Goal: Task Accomplishment & Management: Manage account settings

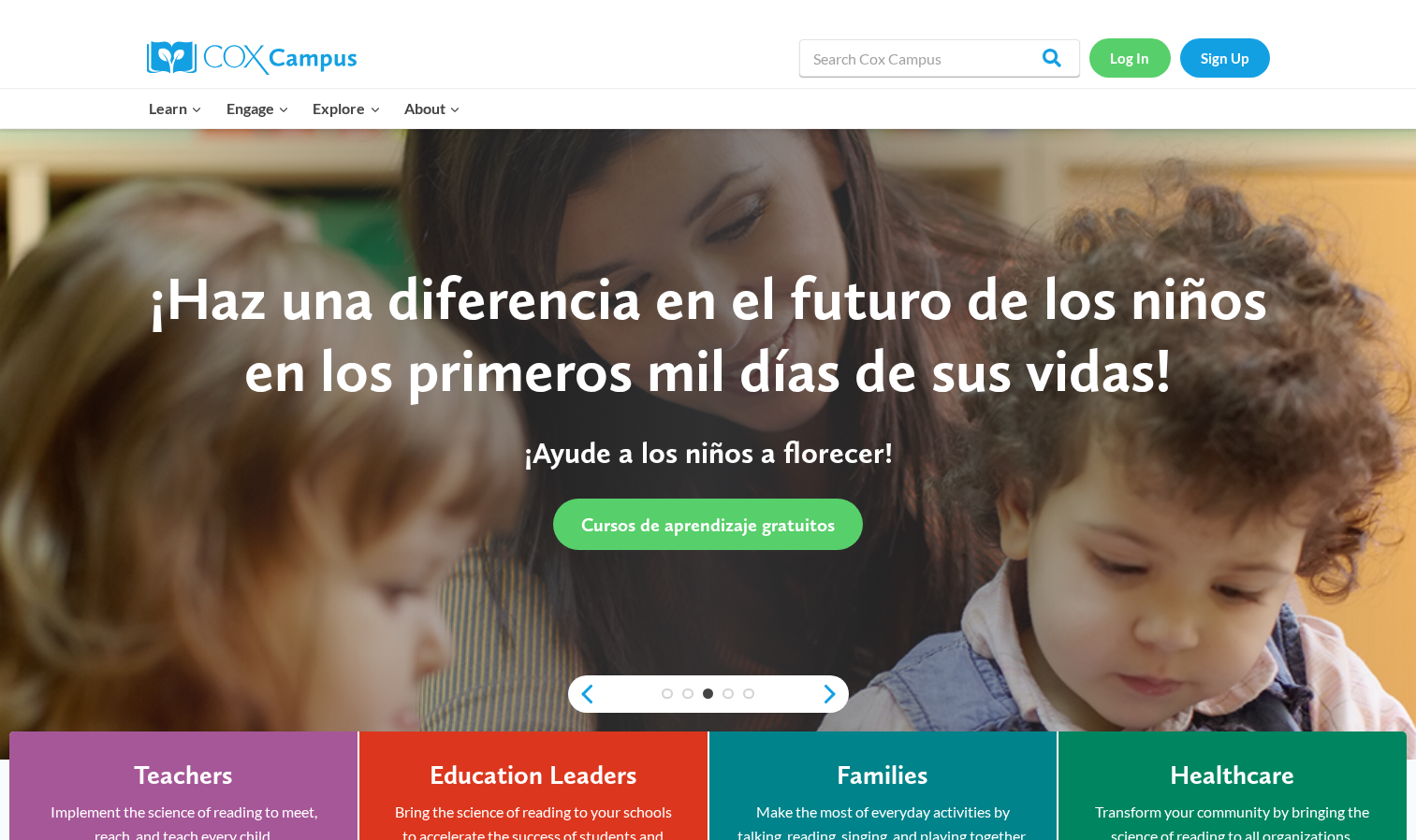
click at [1127, 59] on link "Log In" at bounding box center [1131, 57] width 82 height 38
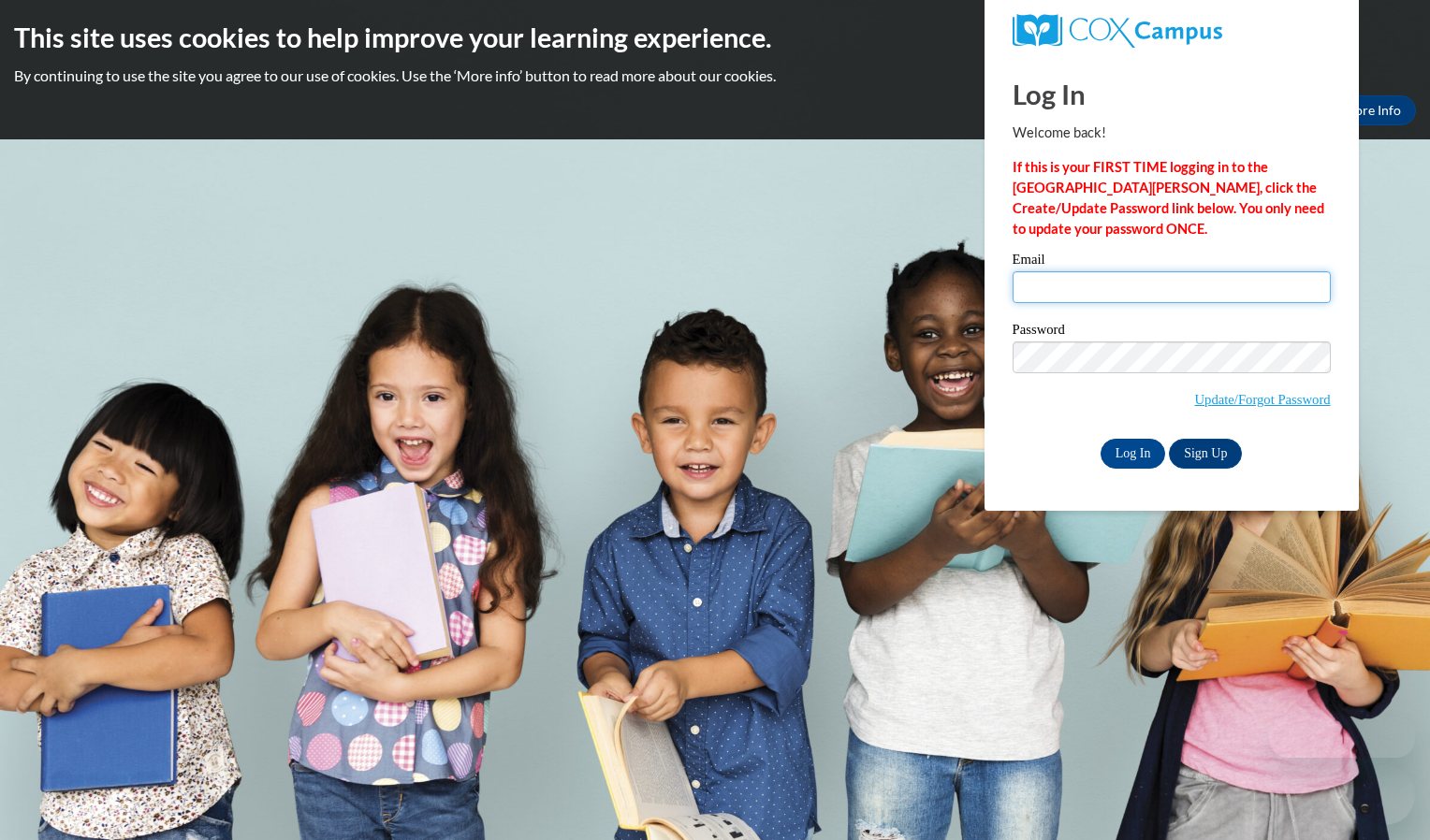
click at [1045, 293] on input "Email" at bounding box center [1172, 287] width 318 height 32
type input "[PERSON_NAME][EMAIL_ADDRESS][PERSON_NAME][DOMAIN_NAME]"
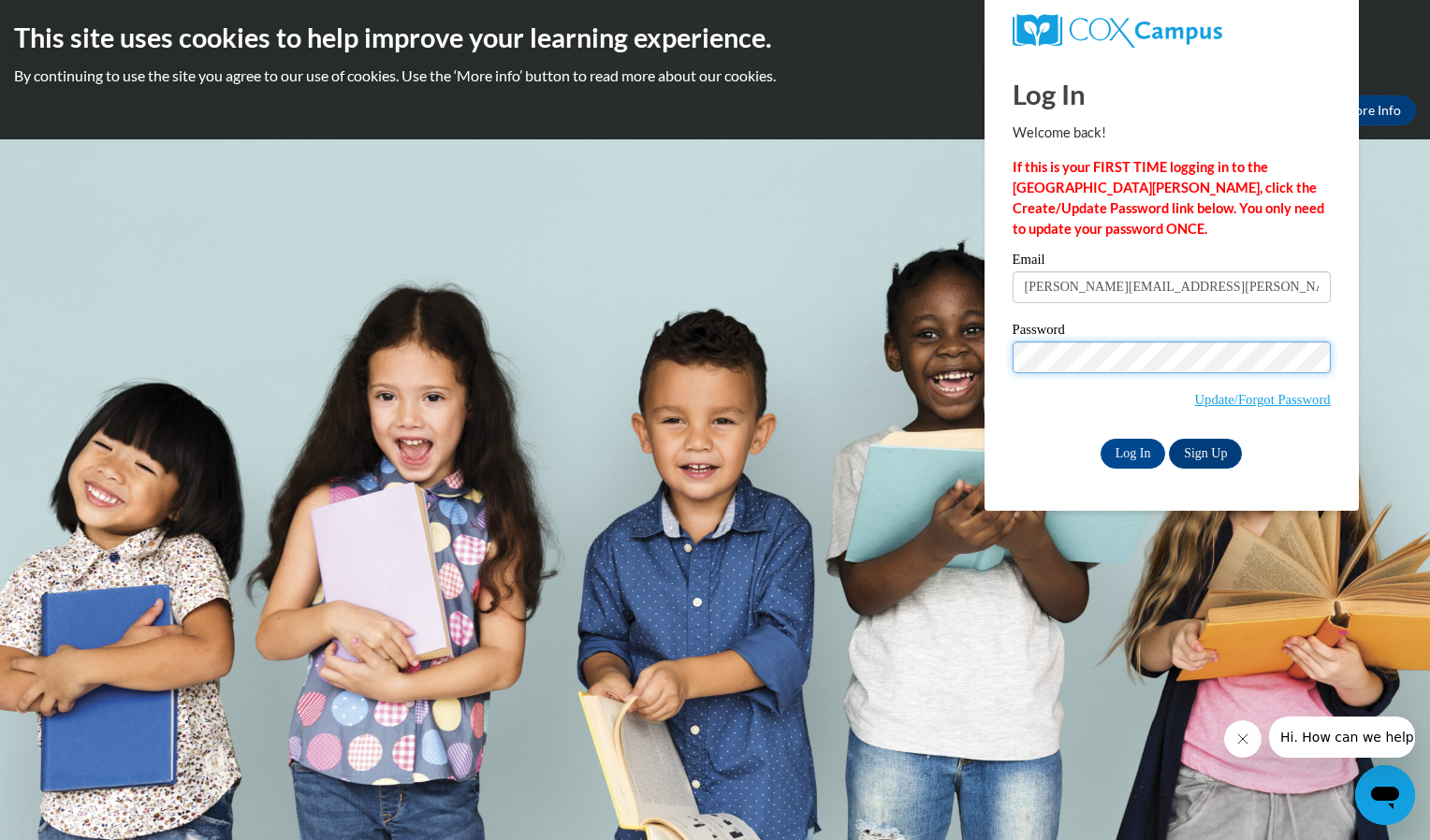
click at [1100, 439] on input "Log In" at bounding box center [1133, 454] width 66 height 30
